Goal: Task Accomplishment & Management: Complete application form

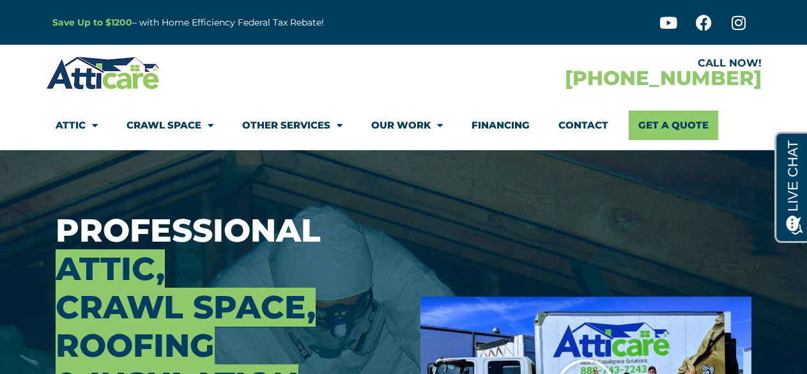
click at [184, 307] on link at bounding box center [403, 187] width 807 height 374
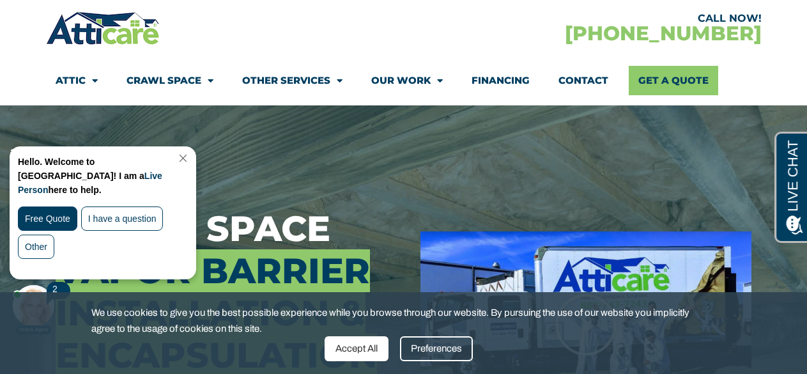
scroll to position [66, 0]
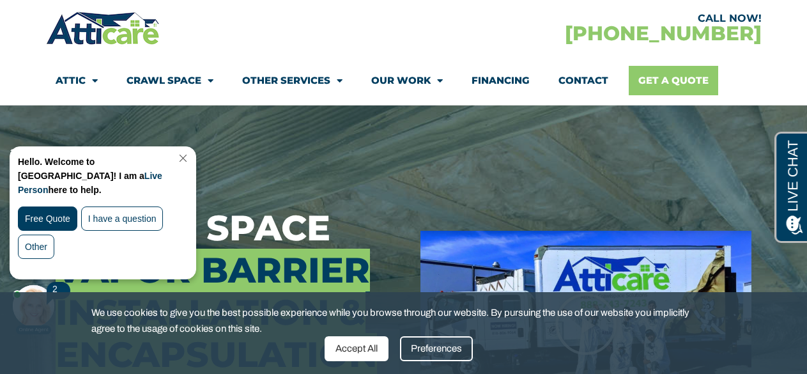
click at [649, 68] on link "Get A Quote" at bounding box center [672, 80] width 89 height 29
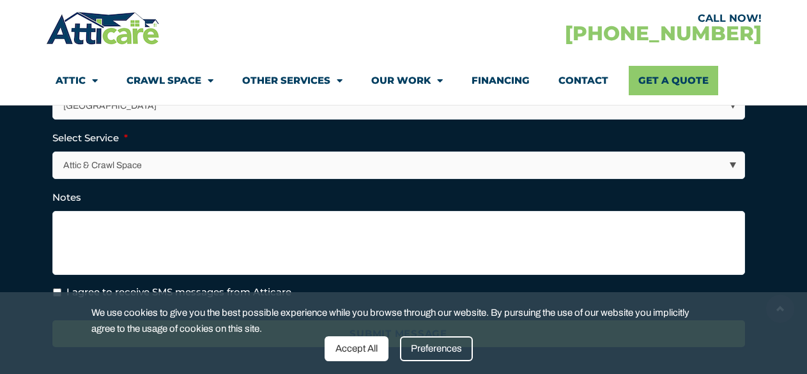
scroll to position [546, 0]
